Goal: Check status: Check status

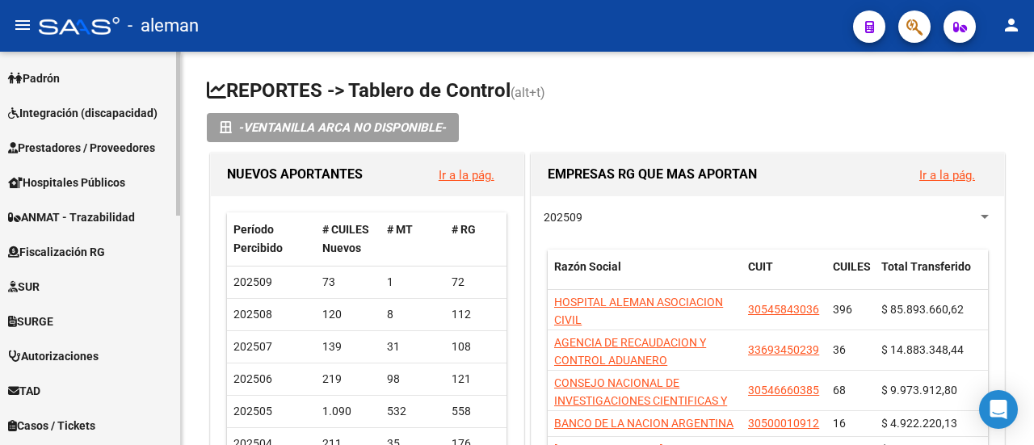
scroll to position [551, 0]
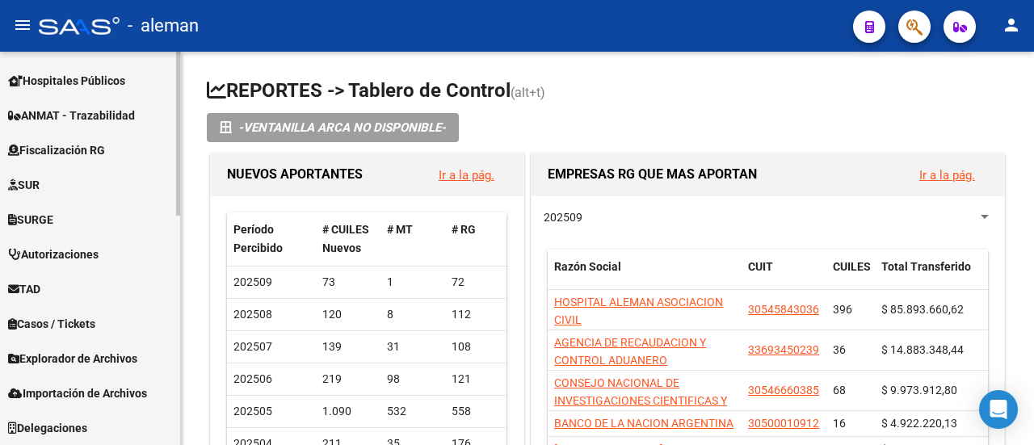
click at [98, 393] on span "Importación de Archivos" at bounding box center [77, 393] width 139 height 18
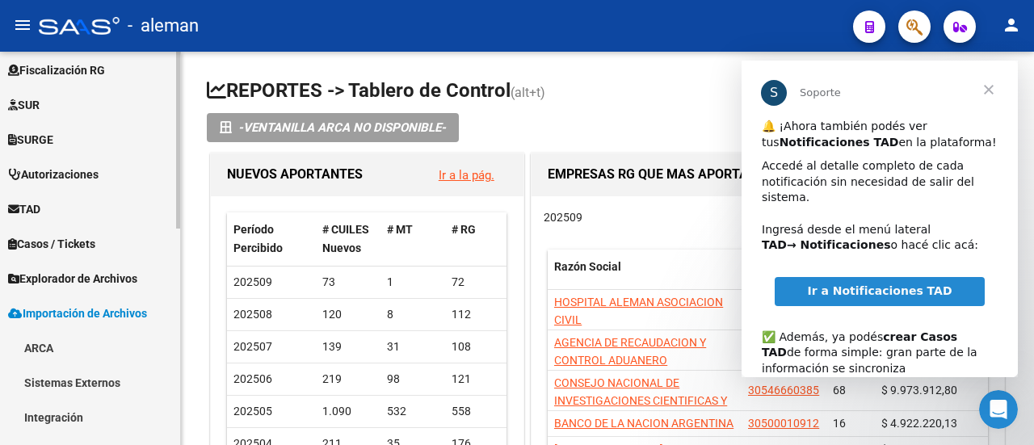
scroll to position [0, 0]
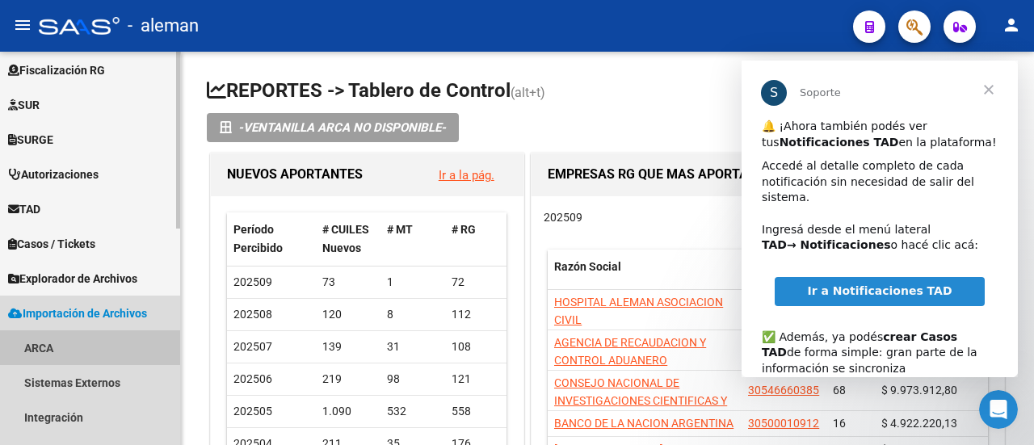
click at [40, 345] on link "ARCA" at bounding box center [90, 347] width 180 height 35
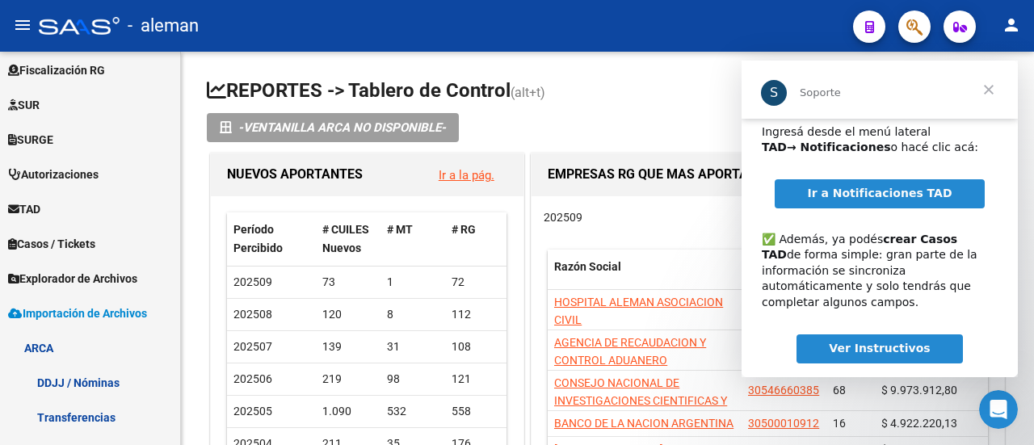
scroll to position [103, 0]
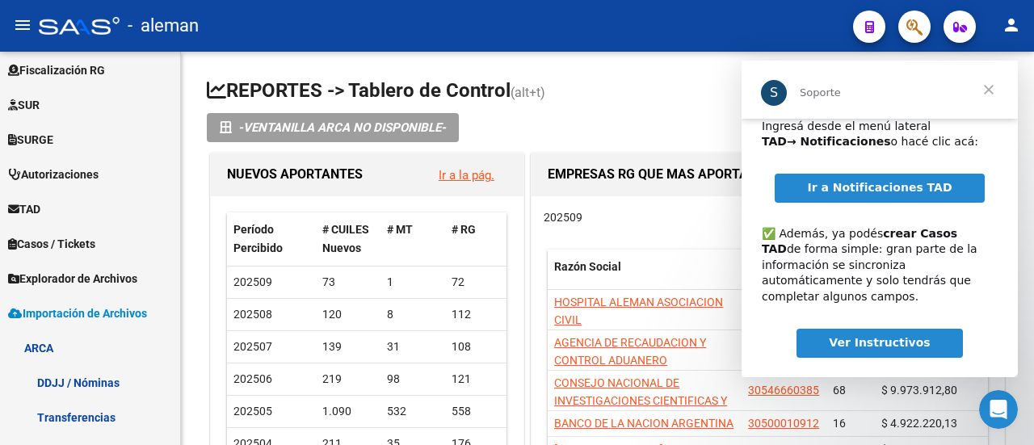
drag, startPoint x: 1011, startPoint y: 281, endPoint x: 1775, endPoint y: 435, distance: 778.6
click at [864, 336] on span "Ver Instructivos" at bounding box center [879, 342] width 101 height 13
click at [994, 95] on span "Cerrar" at bounding box center [989, 90] width 58 height 58
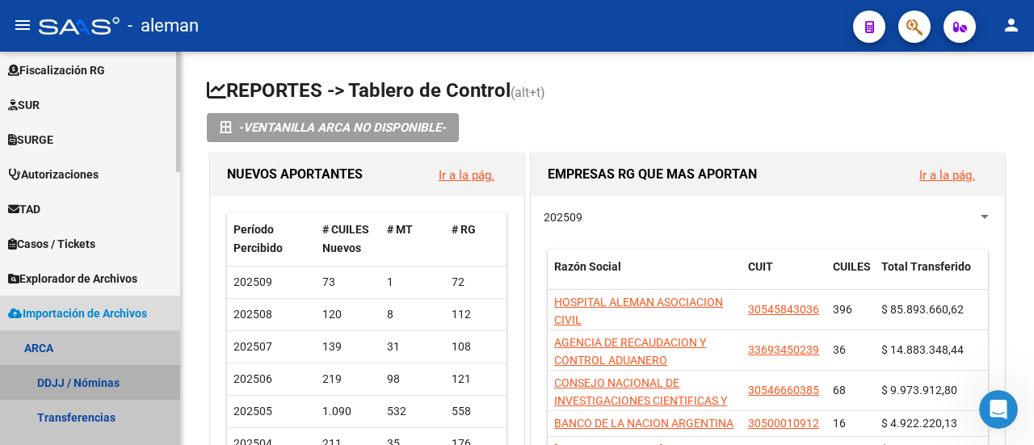
click at [60, 377] on link "DDJJ / Nóminas" at bounding box center [90, 382] width 180 height 35
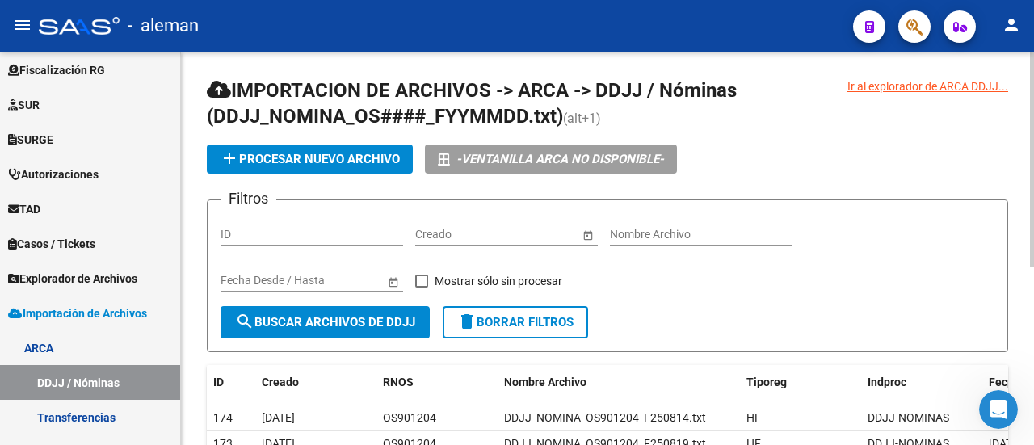
click at [397, 279] on span "Open calendar" at bounding box center [393, 281] width 39 height 39
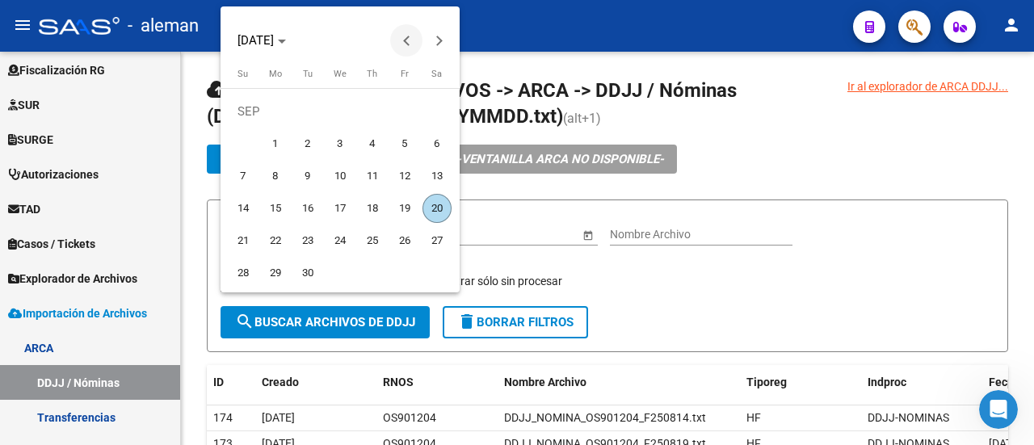
click at [404, 44] on span "Previous month" at bounding box center [406, 40] width 32 height 32
click at [402, 107] on span "1" at bounding box center [404, 111] width 29 height 29
type input "[DATE]"
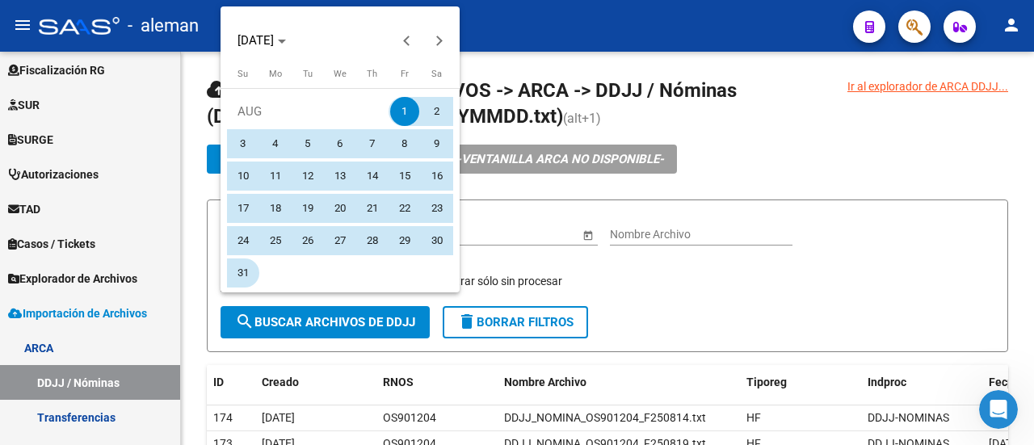
click at [242, 274] on span "31" at bounding box center [243, 272] width 29 height 29
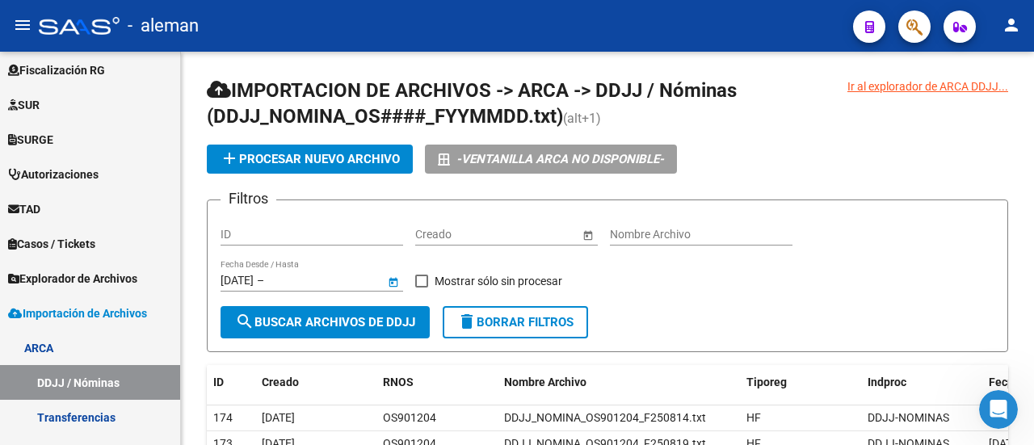
type input "[DATE]"
click at [403, 322] on span "search Buscar Archivos de DDJJ" at bounding box center [325, 322] width 180 height 15
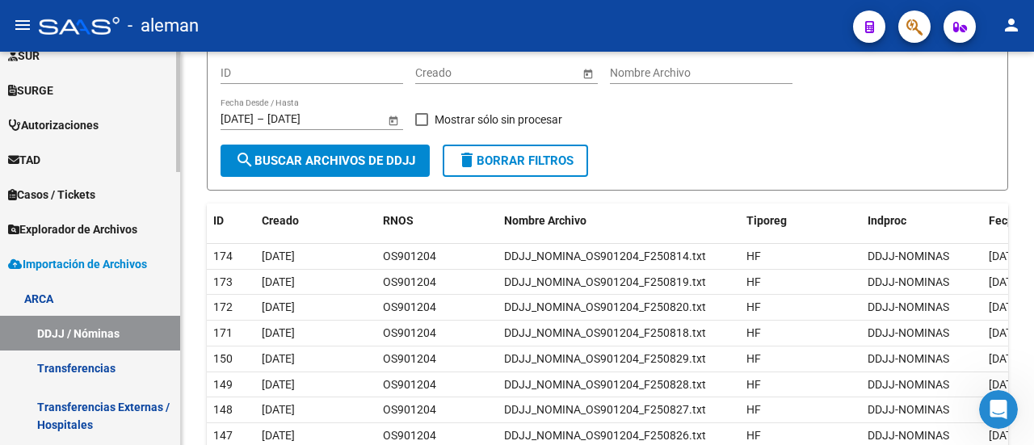
scroll to position [468, 0]
